Goal: Find contact information: Obtain details needed to contact an individual or organization

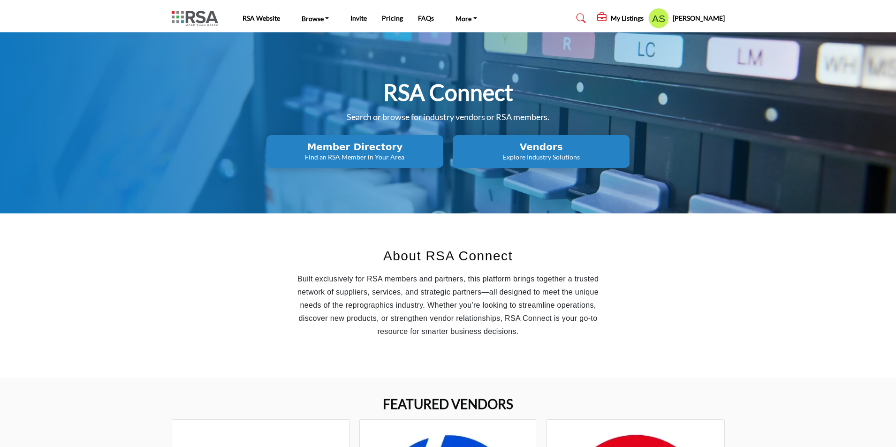
click at [288, 147] on h2 "Member Directory" at bounding box center [354, 146] width 171 height 11
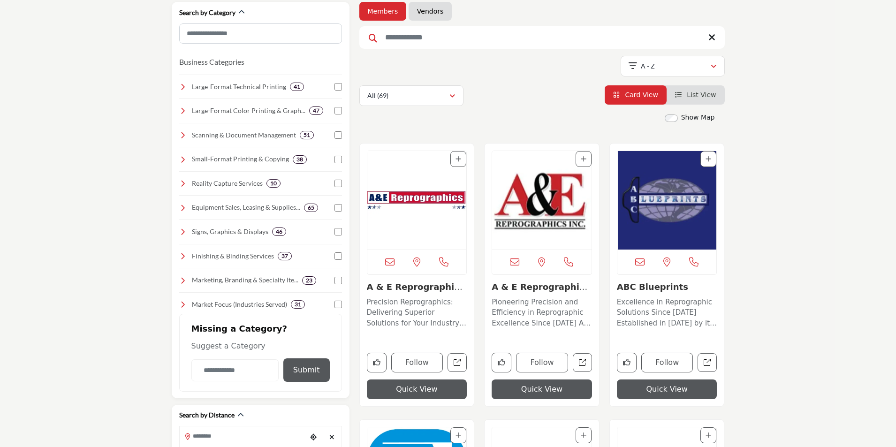
scroll to position [94, 0]
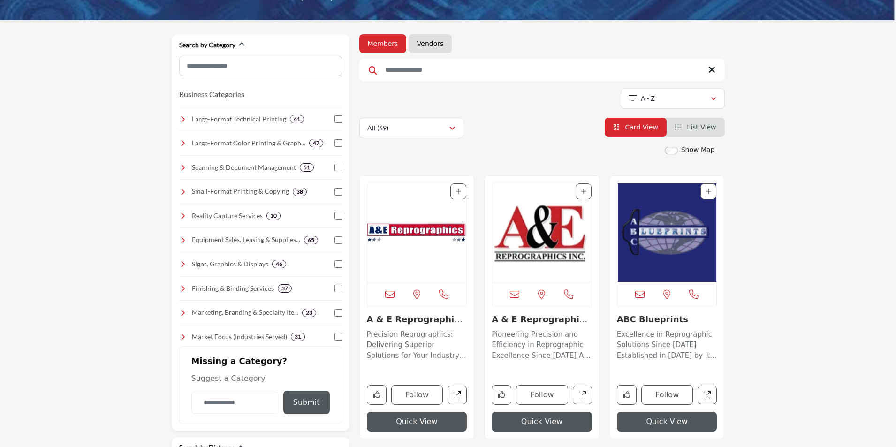
click at [529, 320] on link "A & E Reprographics,..." at bounding box center [540, 324] width 96 height 20
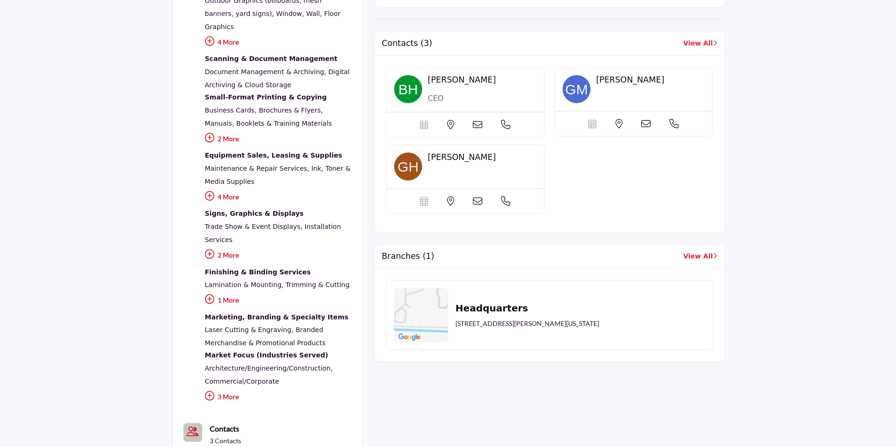
scroll to position [282, 0]
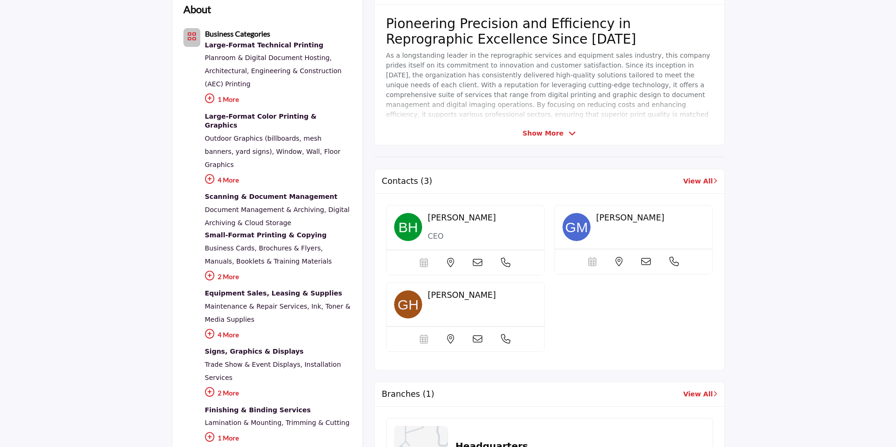
click at [697, 182] on link "View All" at bounding box center [700, 181] width 34 height 10
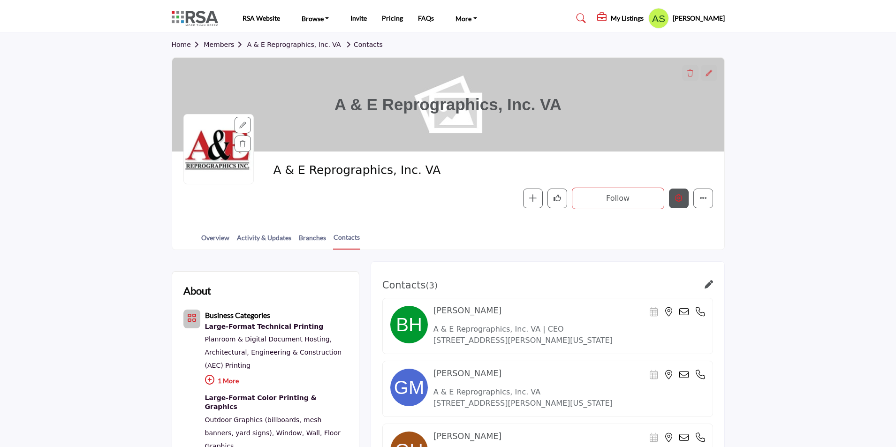
click at [683, 202] on button "Edit company" at bounding box center [679, 199] width 20 height 20
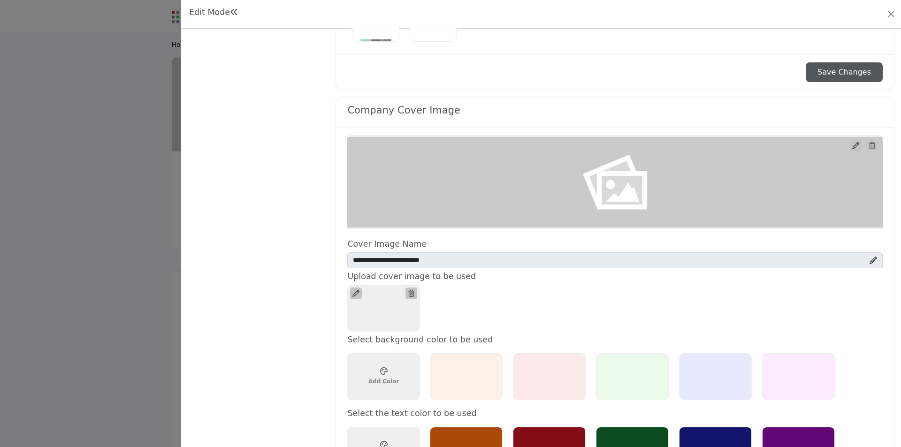
scroll to position [422, 0]
